Goal: Contribute content: Contribute content

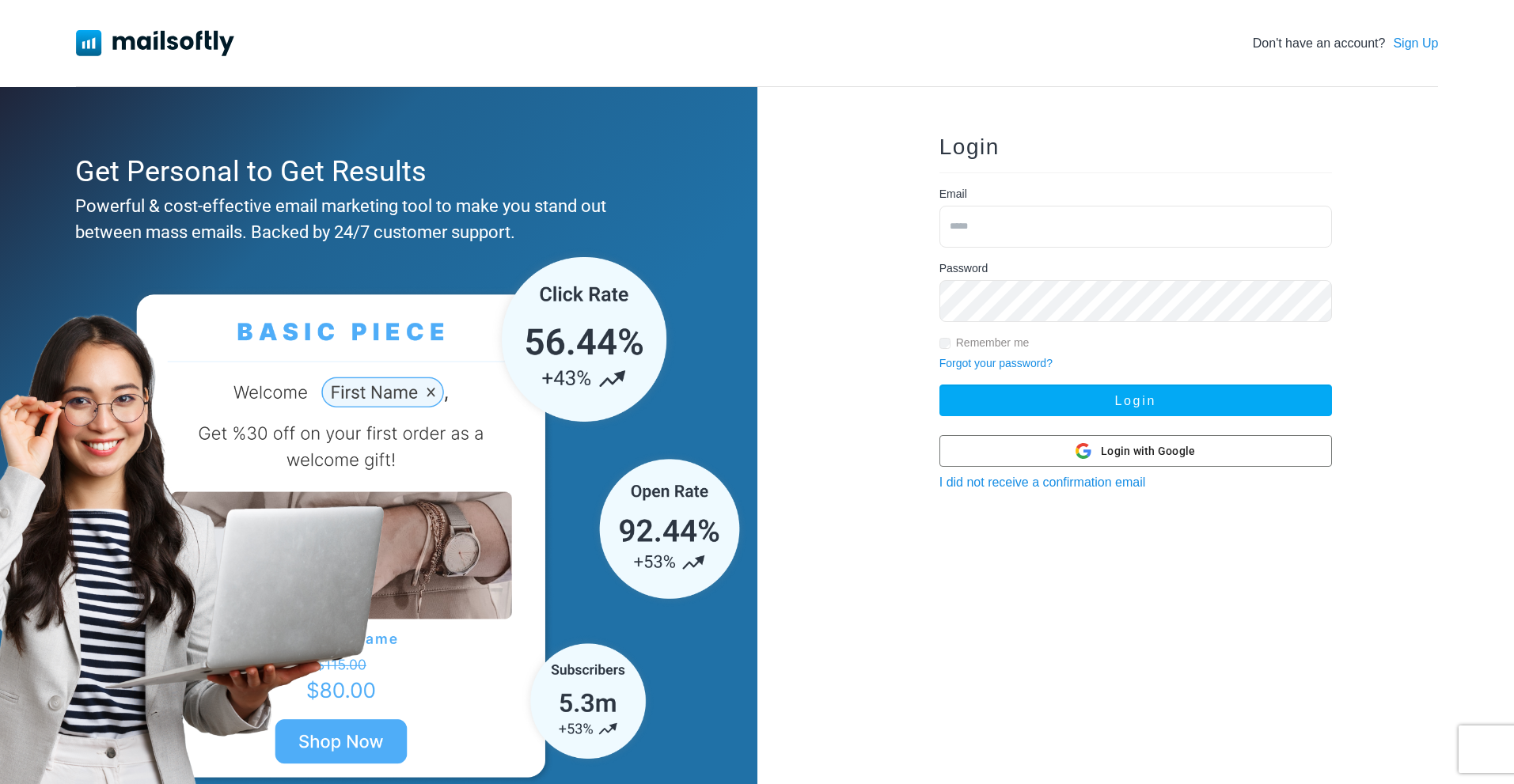
click at [982, 222] on input "email" at bounding box center [1136, 226] width 393 height 42
type input "**********"
click at [940, 385] on button "Login" at bounding box center [1136, 400] width 393 height 31
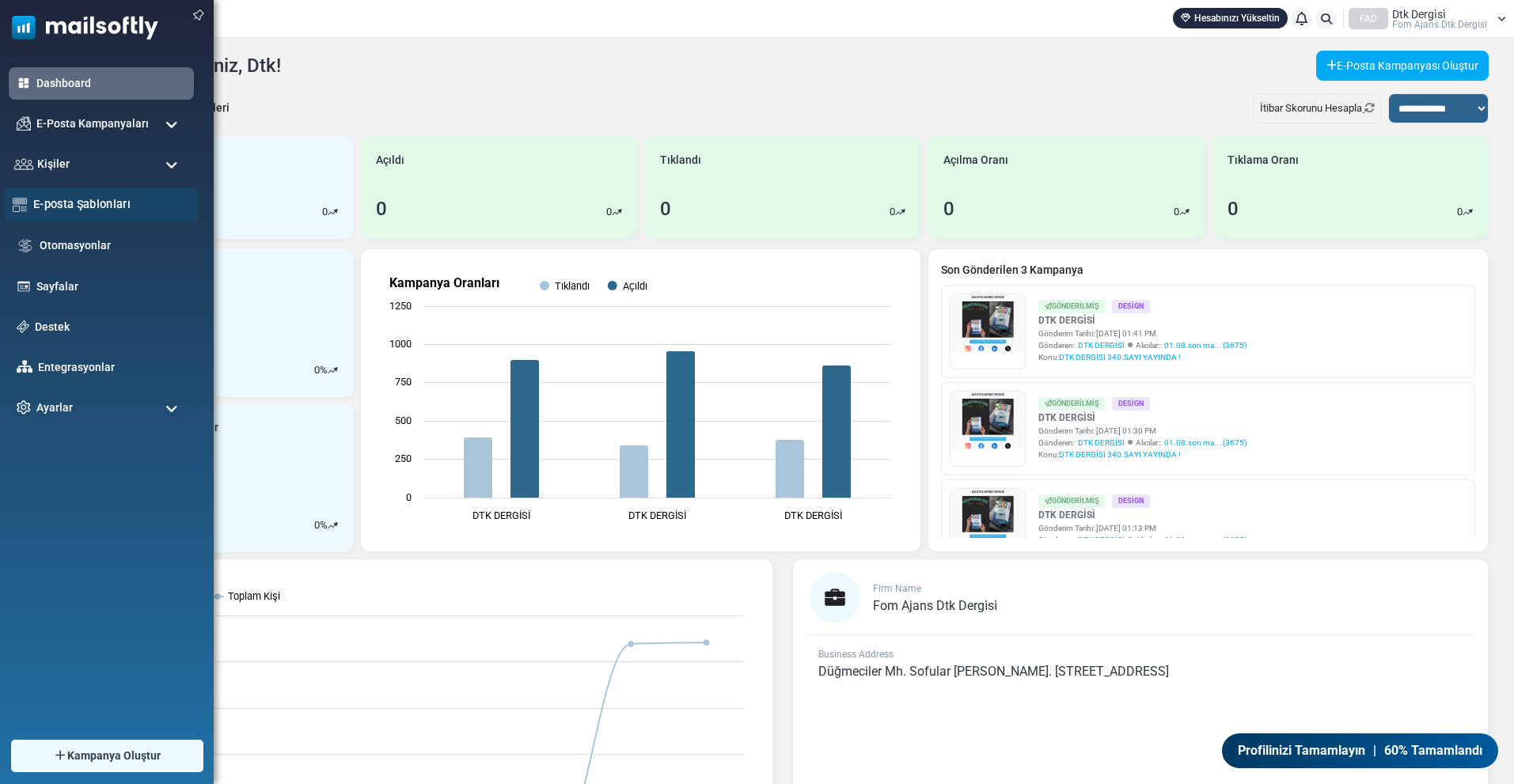
click at [87, 191] on div "E-posta Şablonları" at bounding box center [101, 205] width 195 height 34
click at [110, 203] on link "E-posta Şablonları" at bounding box center [111, 204] width 156 height 17
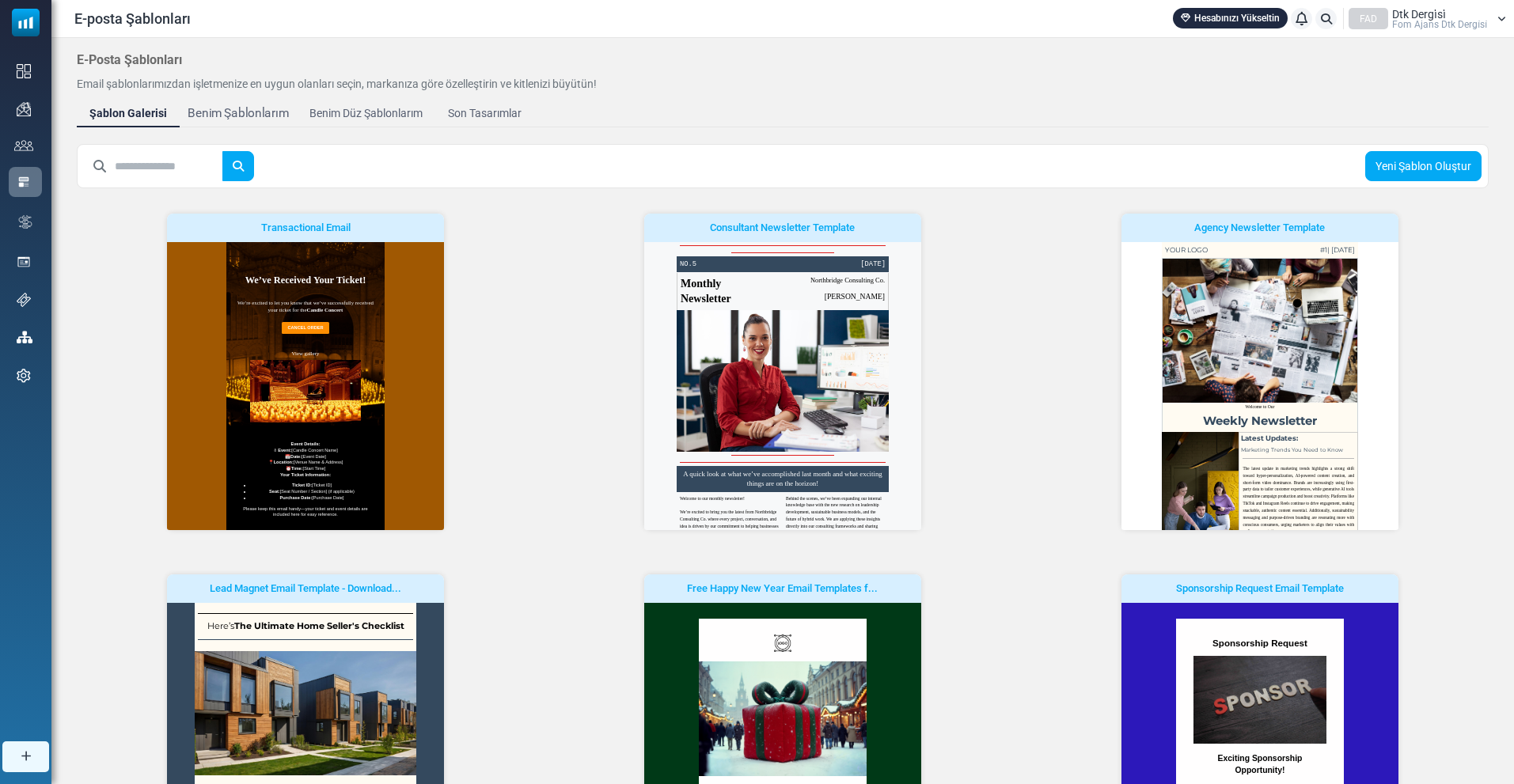
click at [223, 117] on div "Benim Şablonlarım" at bounding box center [238, 113] width 101 height 18
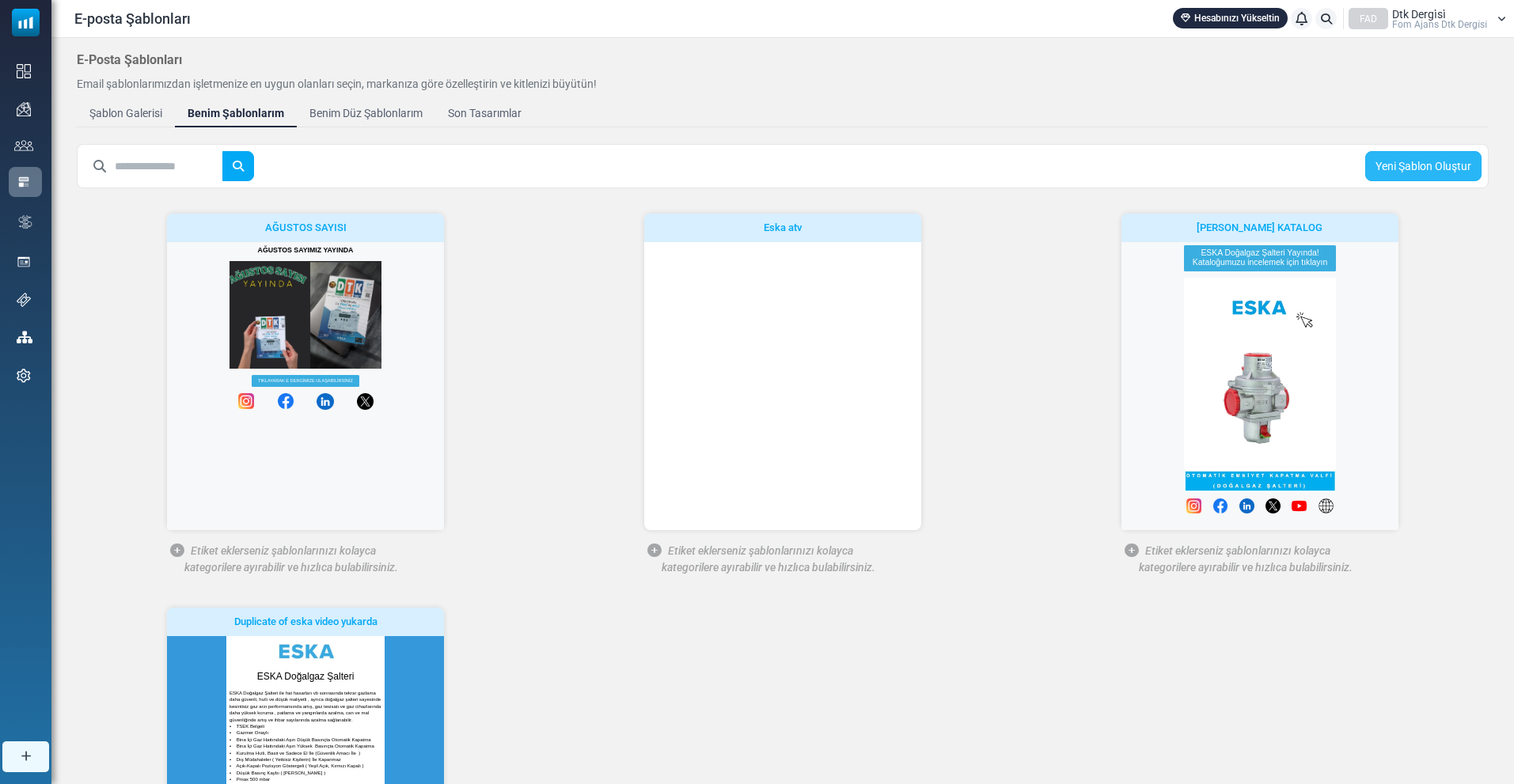
click at [1461, 172] on link "Yeni Şablon Oluştur" at bounding box center [1423, 166] width 116 height 30
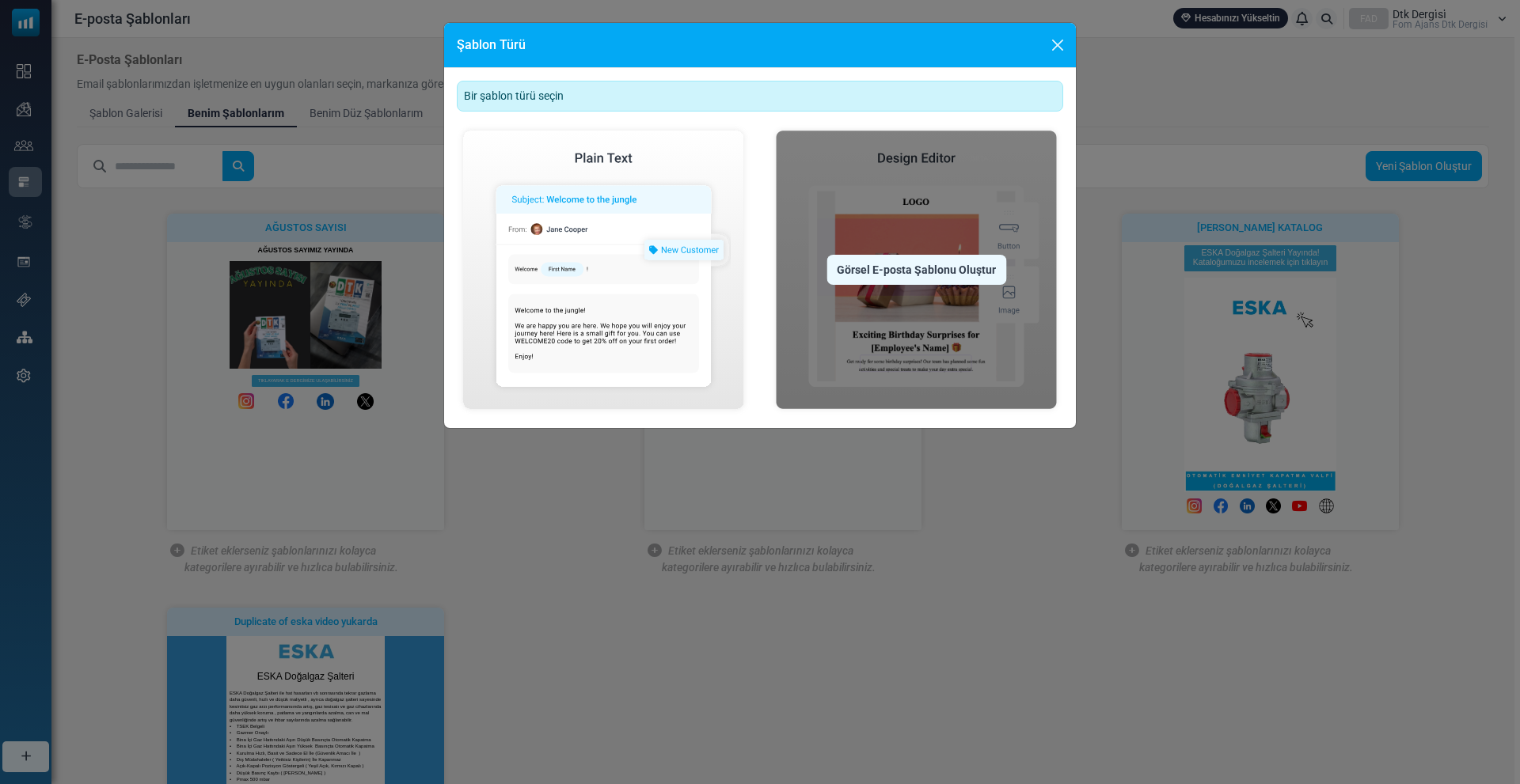
click at [878, 209] on img at bounding box center [917, 269] width 294 height 291
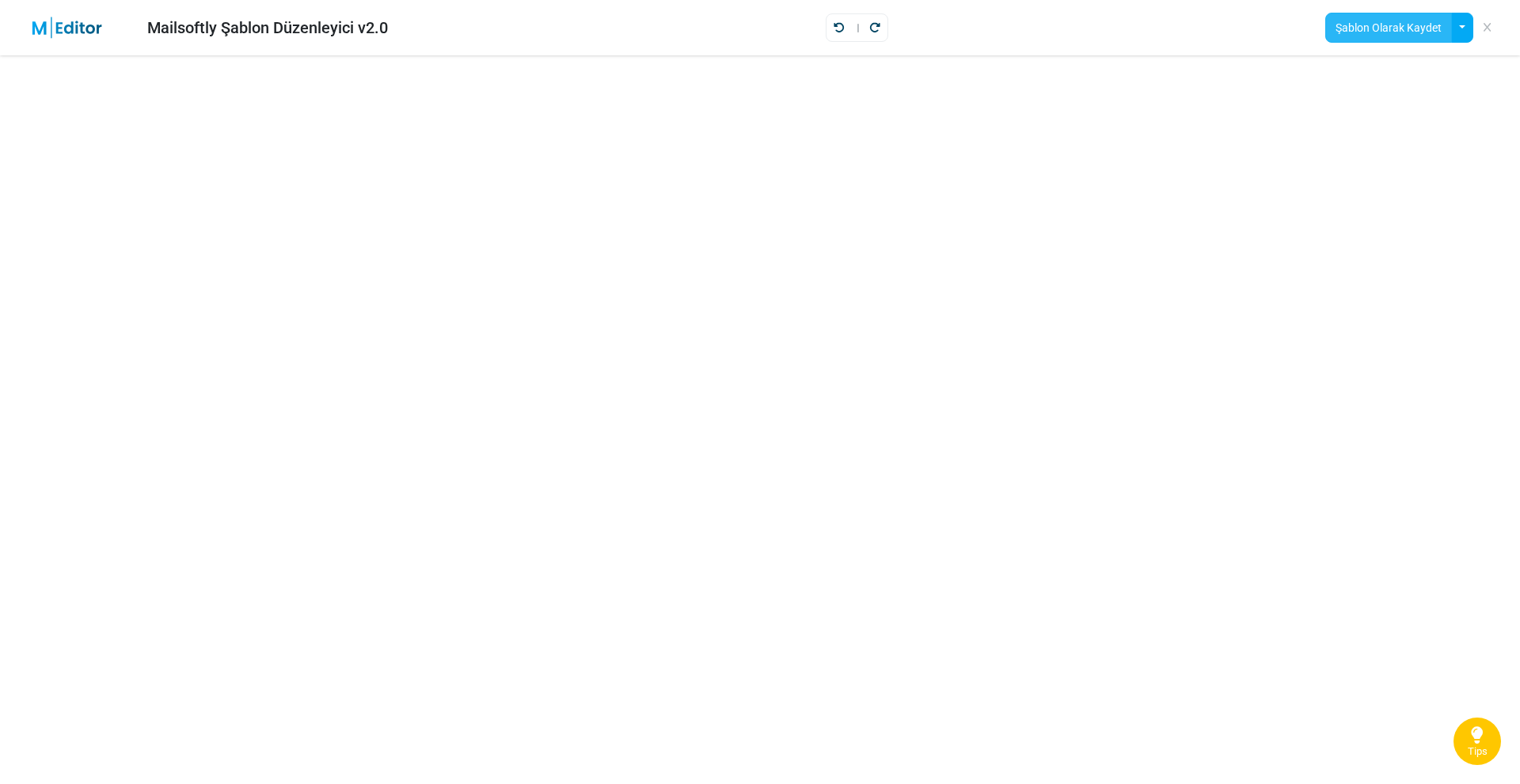
click at [1369, 31] on button "Şablon Olarak Kaydet" at bounding box center [1388, 27] width 127 height 30
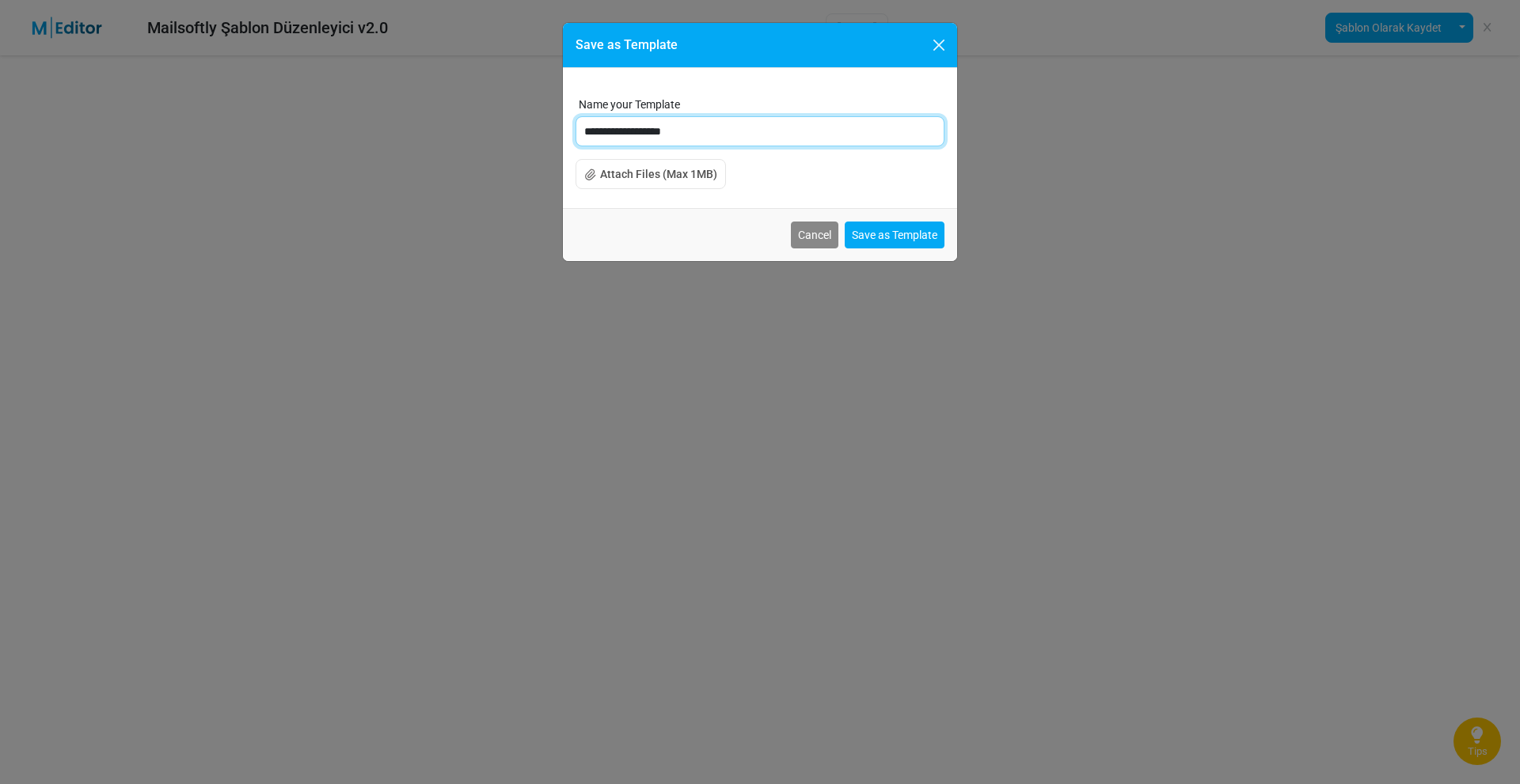
drag, startPoint x: 717, startPoint y: 128, endPoint x: 411, endPoint y: 126, distance: 306.0
click at [400, 131] on div "**********" at bounding box center [760, 392] width 1520 height 784
type input "**********"
click at [888, 228] on button "Save as Template" at bounding box center [894, 235] width 99 height 27
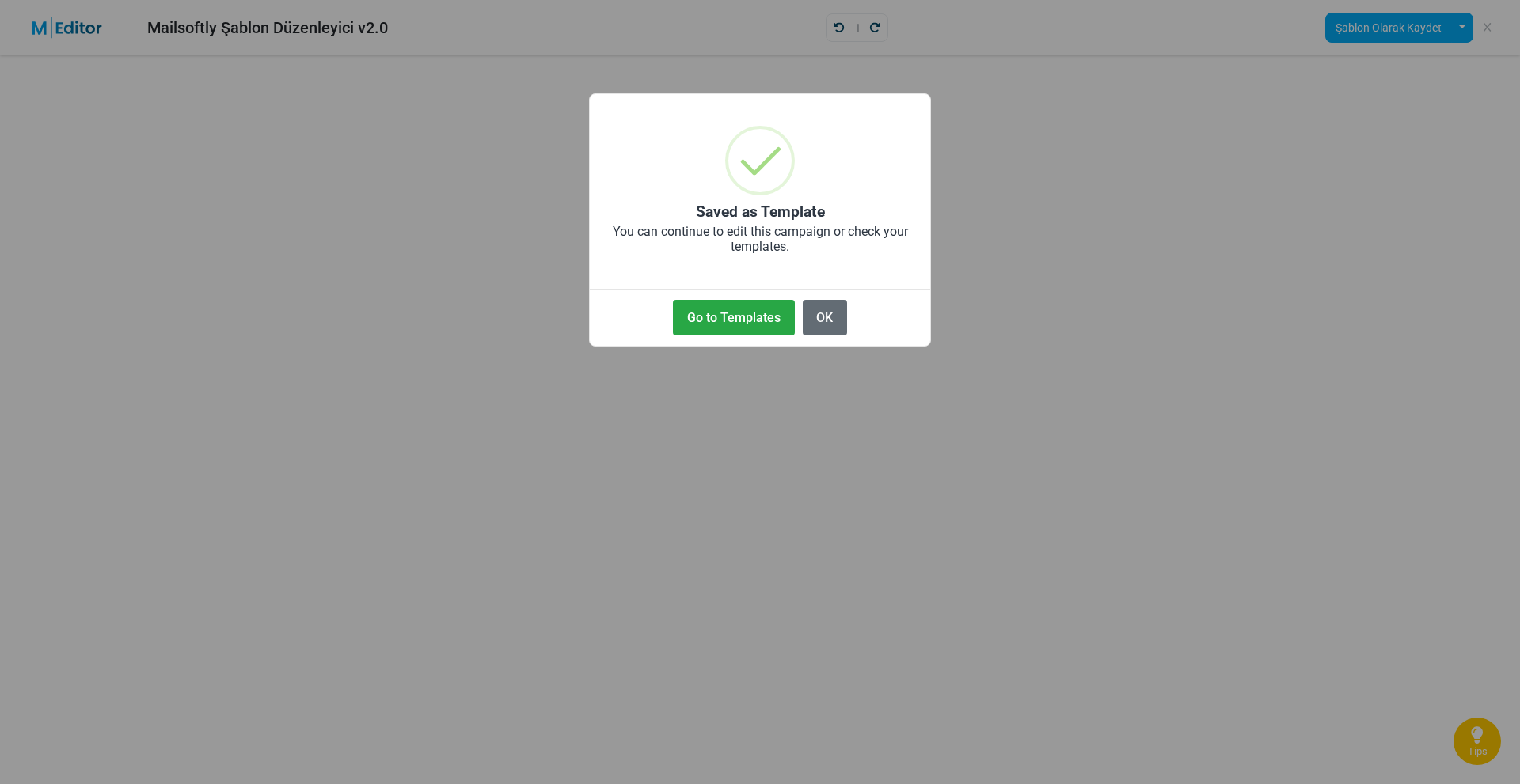
click at [828, 319] on button "OK" at bounding box center [825, 318] width 44 height 36
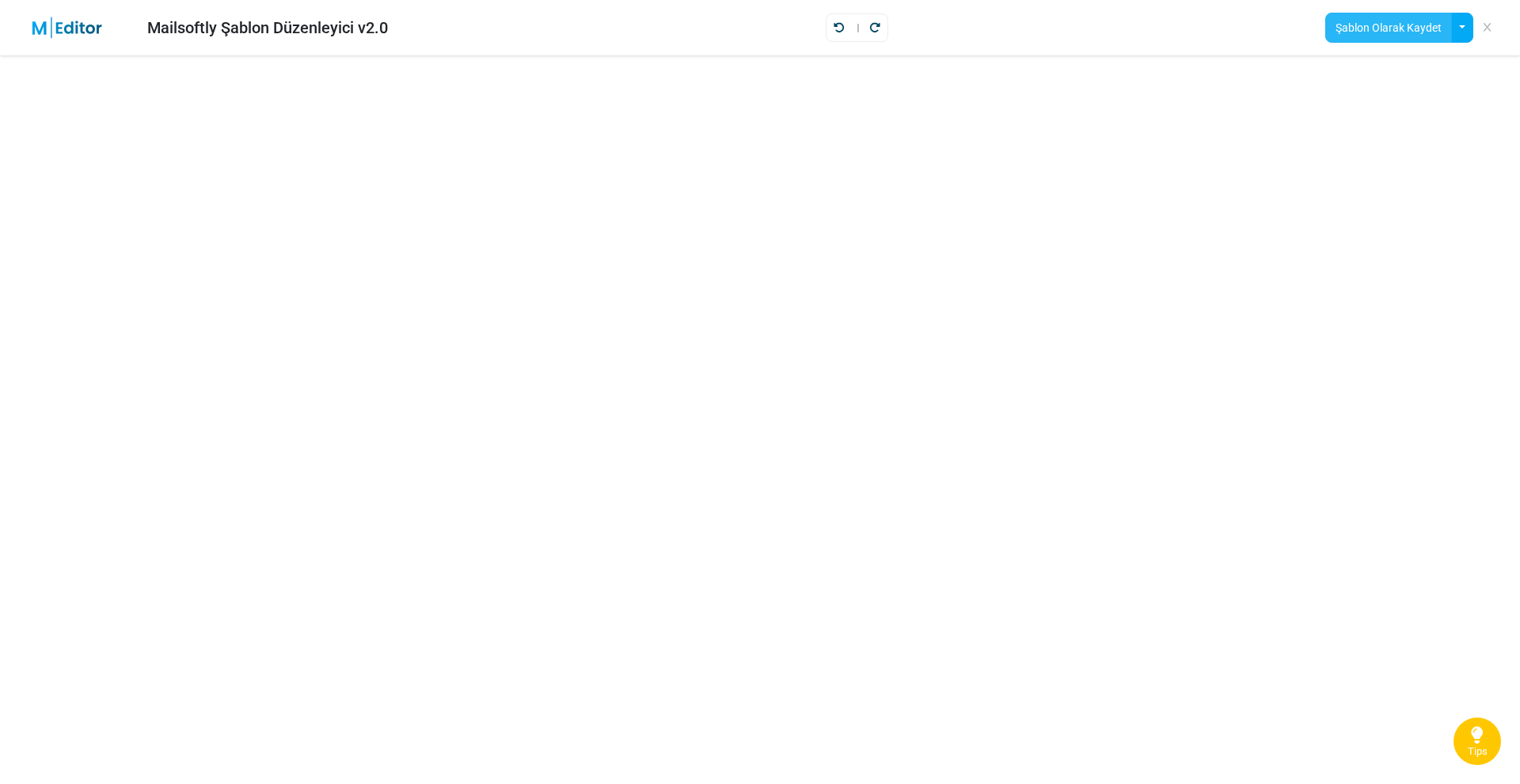
click at [1376, 31] on button "Şablon Olarak Kaydet" at bounding box center [1388, 27] width 127 height 30
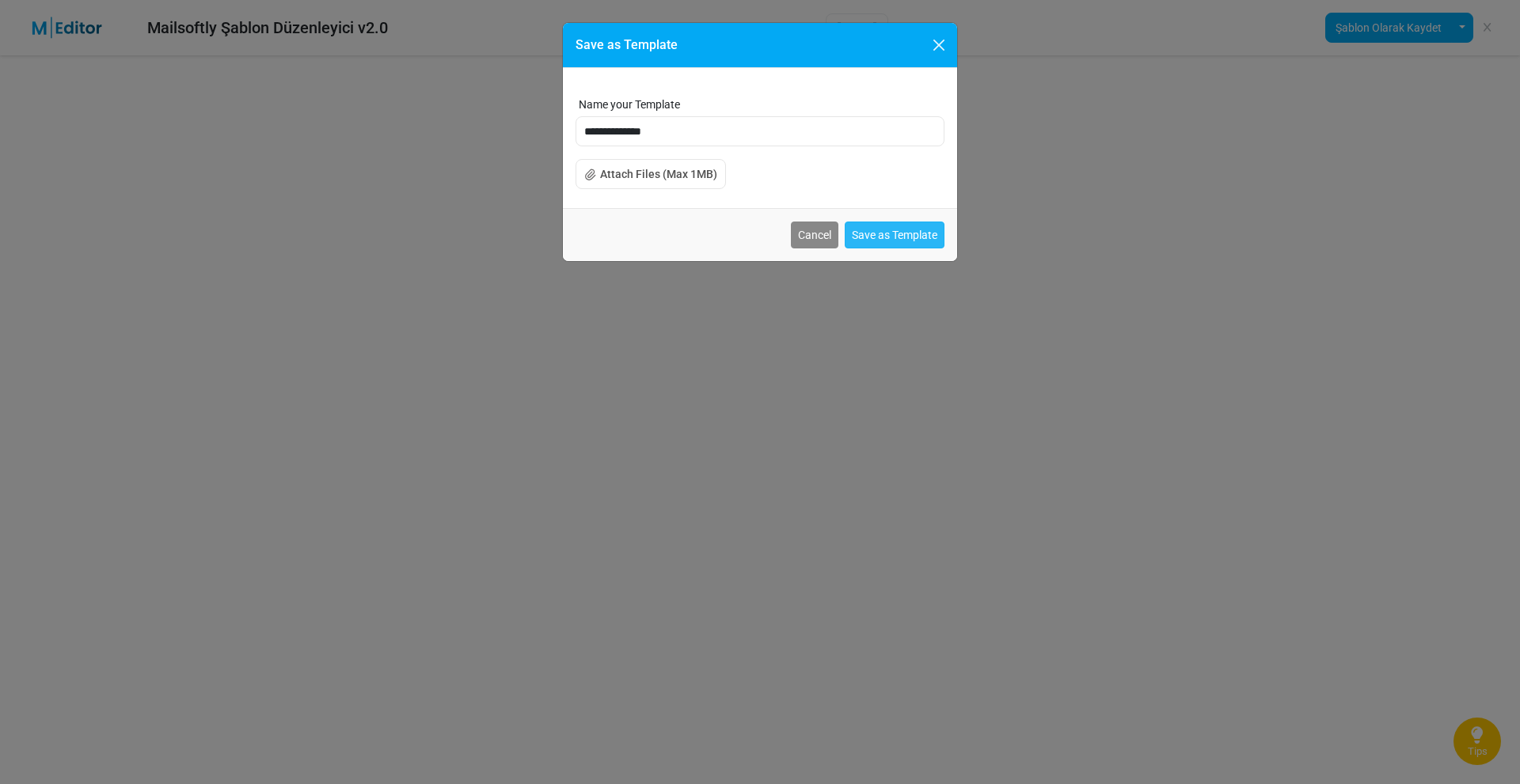
click at [893, 241] on button "Save as Template" at bounding box center [894, 235] width 99 height 27
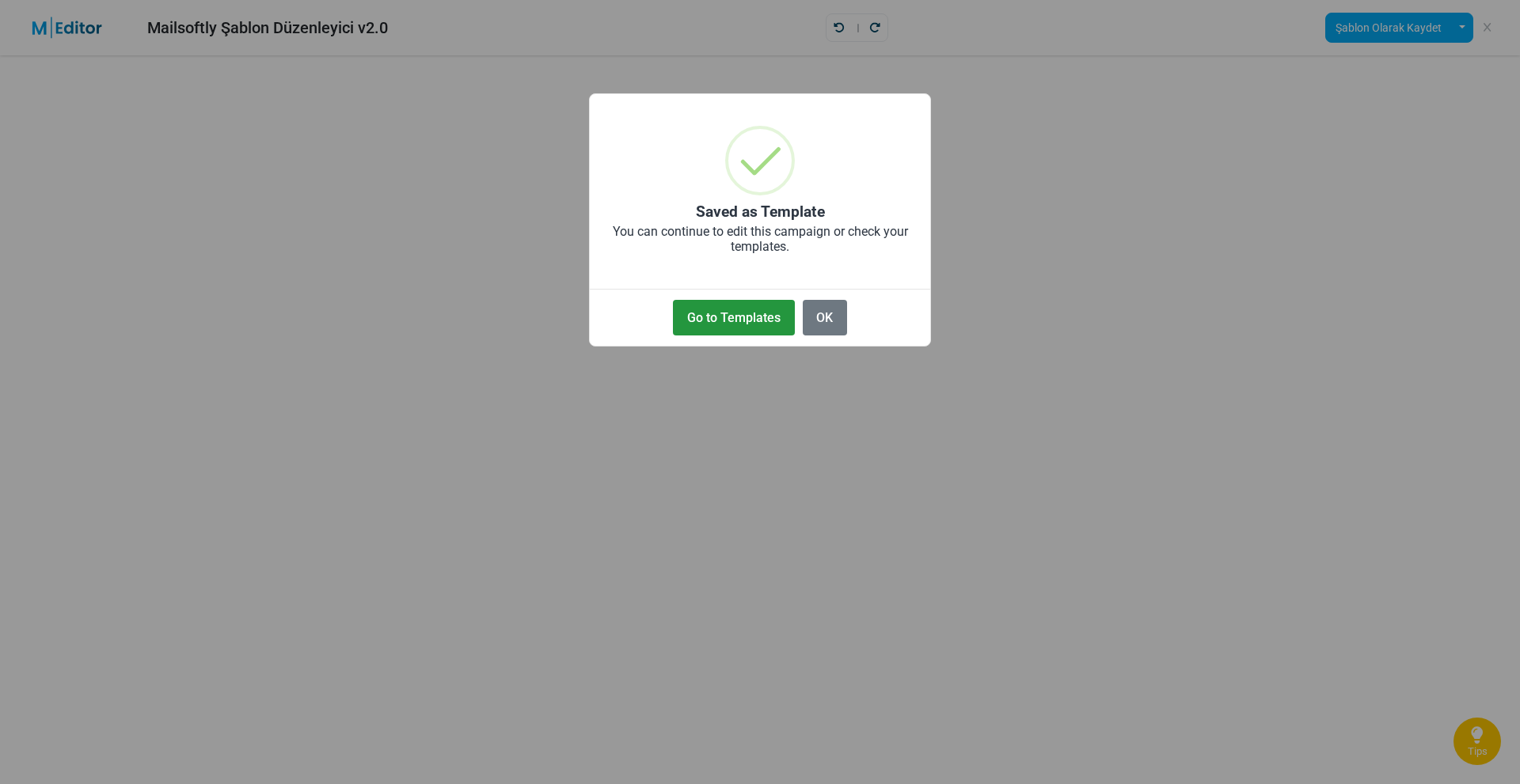
click at [745, 303] on button "Go to Templates" at bounding box center [733, 318] width 121 height 36
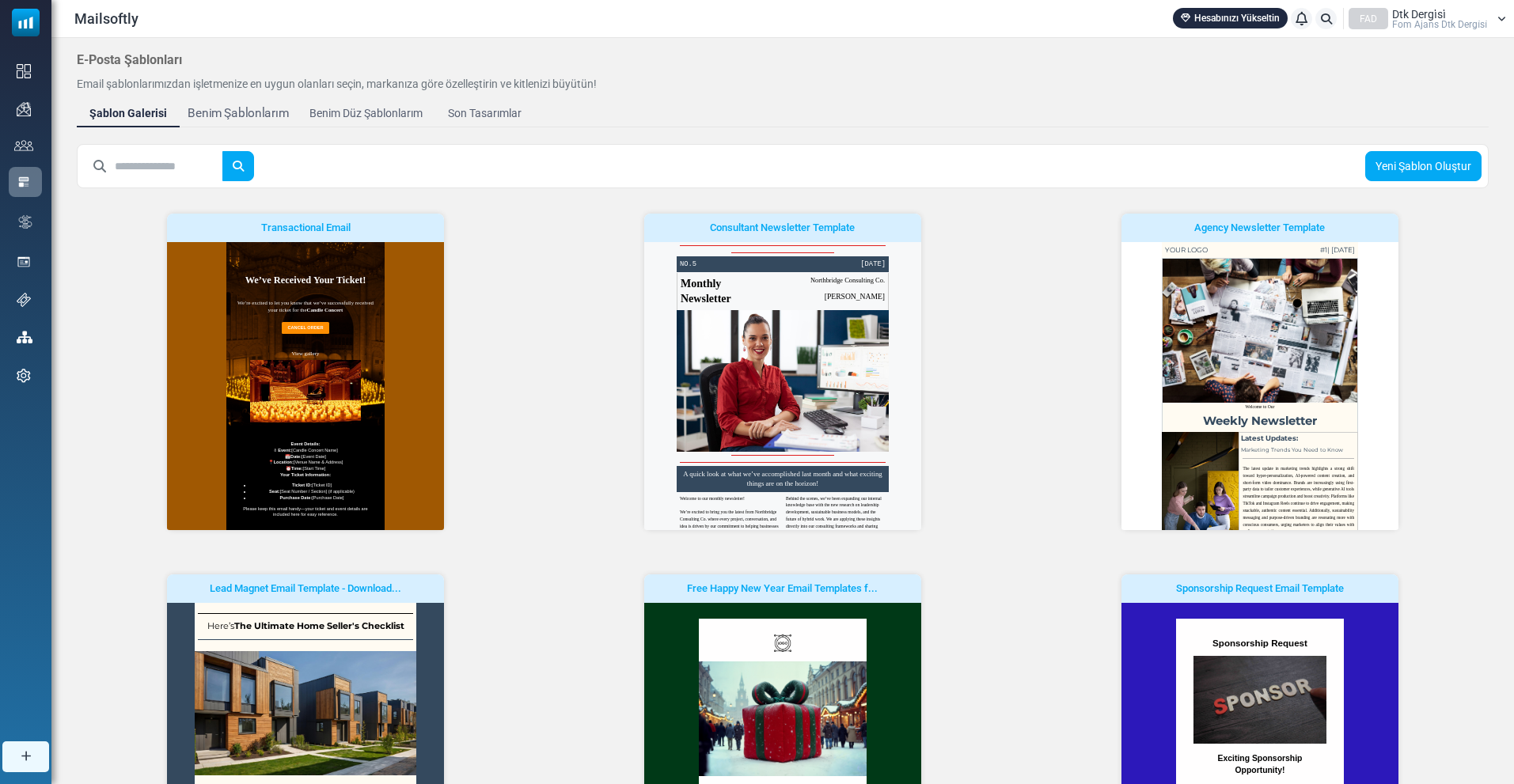
click at [260, 110] on div "Benim Şablonlarım" at bounding box center [238, 113] width 101 height 18
